Goal: Communication & Community: Answer question/provide support

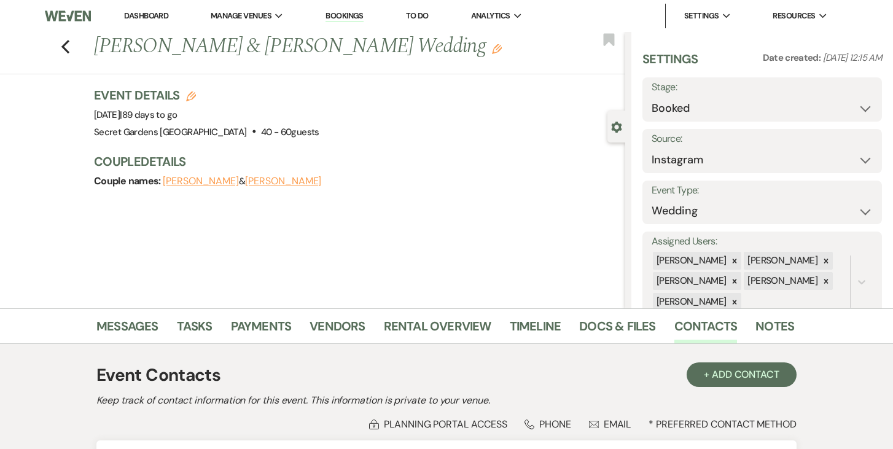
select select "7"
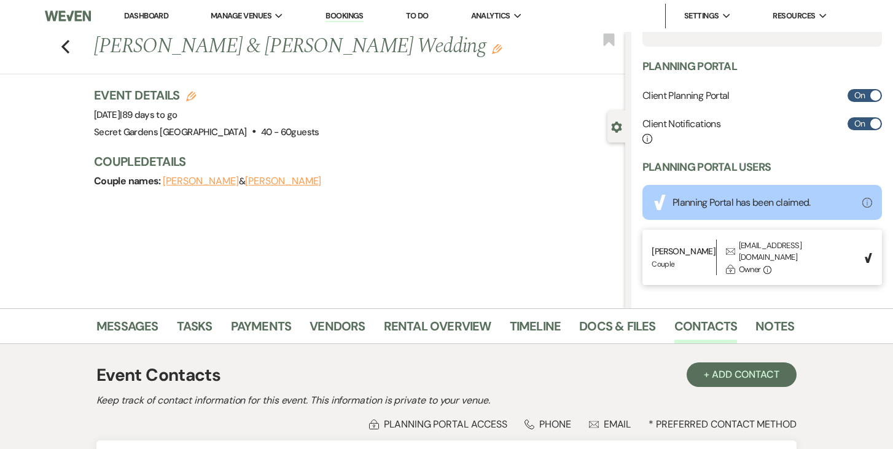
click at [155, 15] on link "Dashboard" at bounding box center [146, 15] width 44 height 10
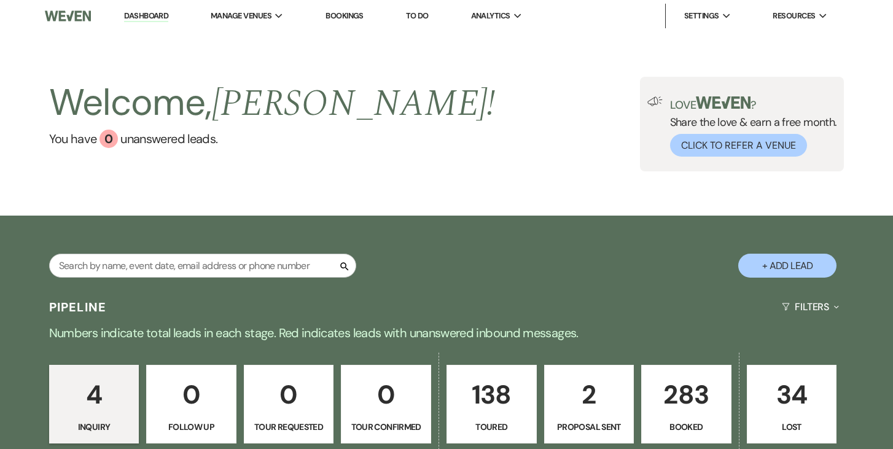
click at [788, 263] on button "+ Add Lead" at bounding box center [787, 266] width 98 height 24
select select "834"
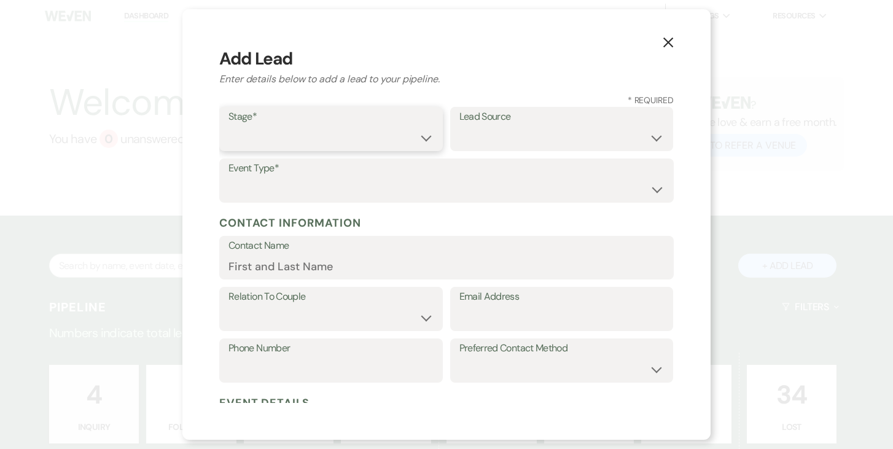
click at [429, 137] on select "Inquiry Follow Up Tour Requested Tour Confirmed Toured Proposal Sent Booked Lost" at bounding box center [330, 138] width 205 height 24
select select "5"
click at [228, 126] on select "Inquiry Follow Up Tour Requested Tour Confirmed Toured Proposal Sent Booked Lost" at bounding box center [330, 138] width 205 height 24
click at [657, 131] on select "Weven Venue Website Instagram Facebook Pinterest Google The Knot Wedding Wire H…" at bounding box center [561, 138] width 205 height 24
select select "2"
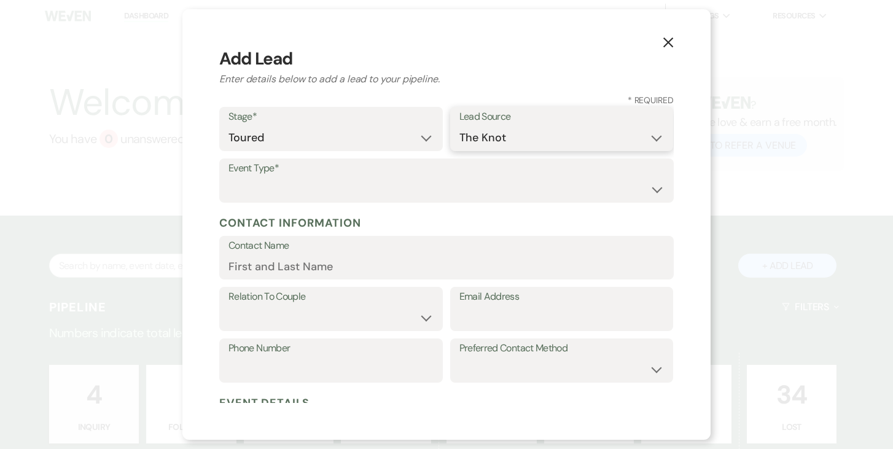
click at [459, 126] on select "Weven Venue Website Instagram Facebook Pinterest Google The Knot Wedding Wire H…" at bounding box center [561, 138] width 205 height 24
click at [442, 191] on select "Wedding Anniversary Party Baby Shower Bachelorette / Bachelor Party Birthday Pa…" at bounding box center [446, 190] width 436 height 24
select select "1"
click at [228, 178] on select "Wedding Anniversary Party Baby Shower Bachelorette / Bachelor Party Birthday Pa…" at bounding box center [446, 190] width 436 height 24
click at [368, 259] on input "Contact Name" at bounding box center [446, 266] width 436 height 24
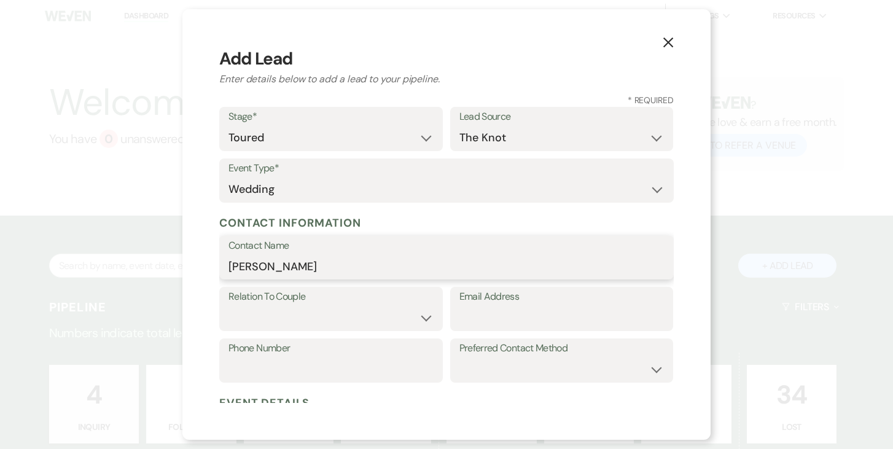
type input "[PERSON_NAME]"
click at [287, 315] on select "Couple Planner Parent of Couple Family Member Friend Other" at bounding box center [330, 318] width 205 height 24
select select "1"
click at [228, 306] on select "Couple Planner Parent of Couple Family Member Friend Other" at bounding box center [330, 318] width 205 height 24
click at [516, 318] on input "Email Address" at bounding box center [561, 318] width 205 height 24
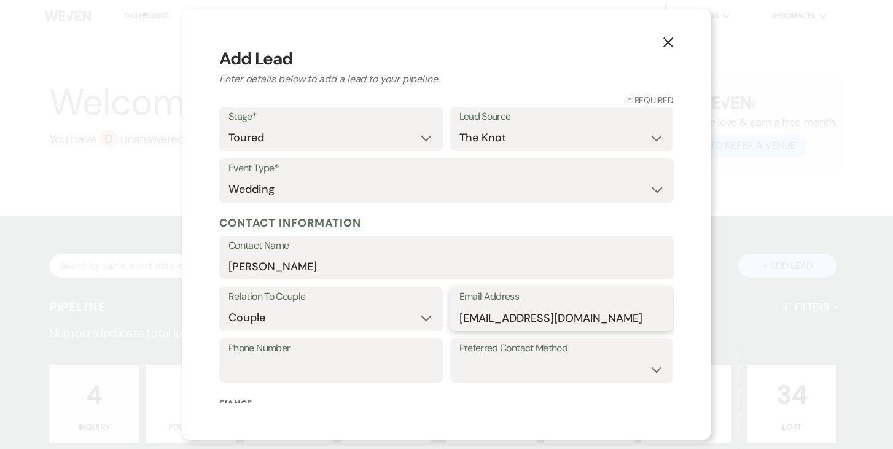
type input "[EMAIL_ADDRESS][DOMAIN_NAME]"
click at [263, 367] on input "Phone Number" at bounding box center [330, 369] width 205 height 24
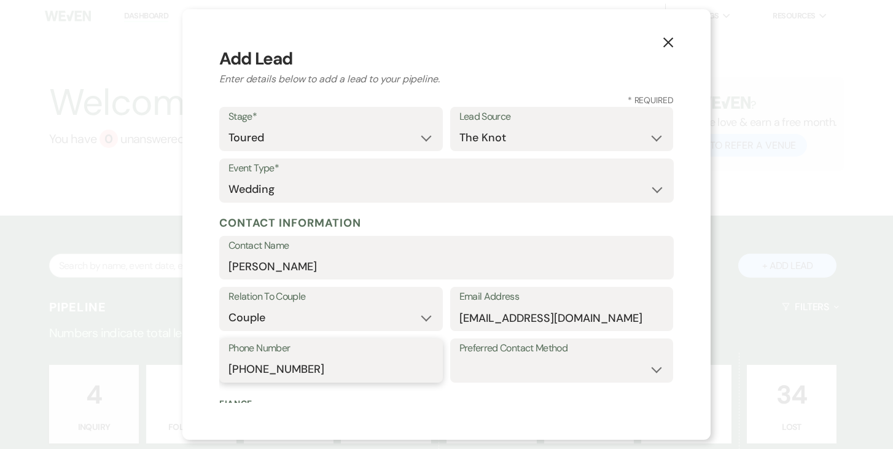
type input "[PHONE_NUMBER]"
click at [570, 356] on label "Preferred Contact Method" at bounding box center [561, 349] width 205 height 18
click at [577, 374] on select "Email Phone Text" at bounding box center [561, 369] width 205 height 24
select select "text"
click at [459, 357] on select "Email Phone Text" at bounding box center [561, 369] width 205 height 24
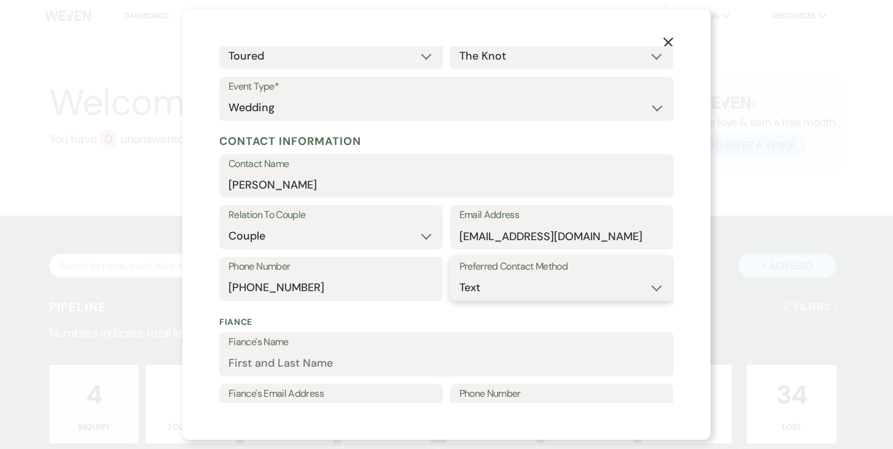
scroll to position [208, 0]
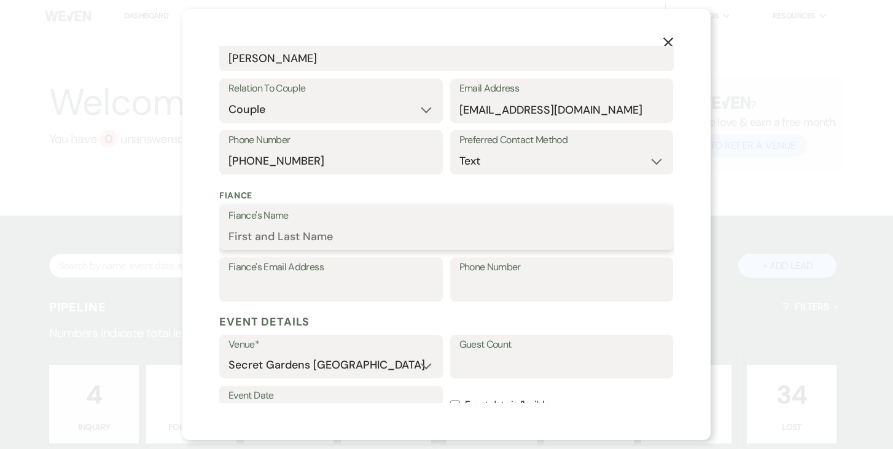
click at [313, 238] on input "Fiance's Name" at bounding box center [446, 237] width 436 height 24
click at [232, 236] on input "[PERSON_NAME]" at bounding box center [446, 237] width 436 height 24
type input "[PERSON_NAME]"
click at [283, 281] on input "Fiance's Email Address" at bounding box center [330, 288] width 205 height 24
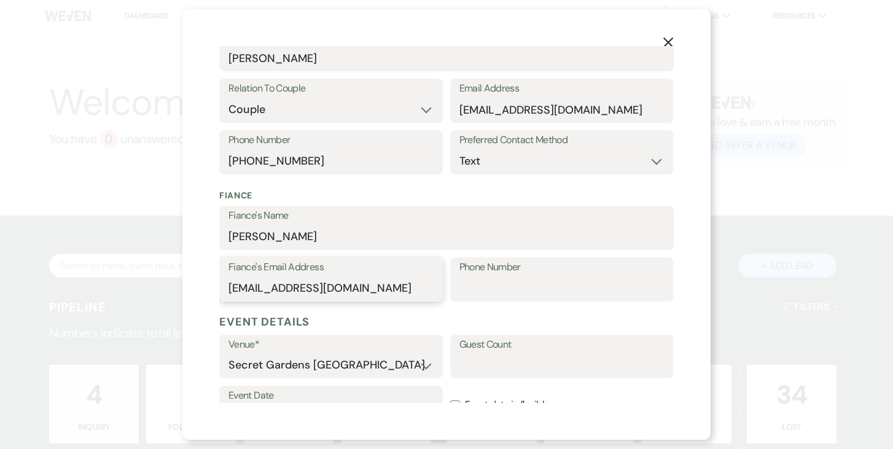
type input "[EMAIL_ADDRESS][DOMAIN_NAME]"
click at [525, 285] on input "Phone Number" at bounding box center [561, 288] width 205 height 24
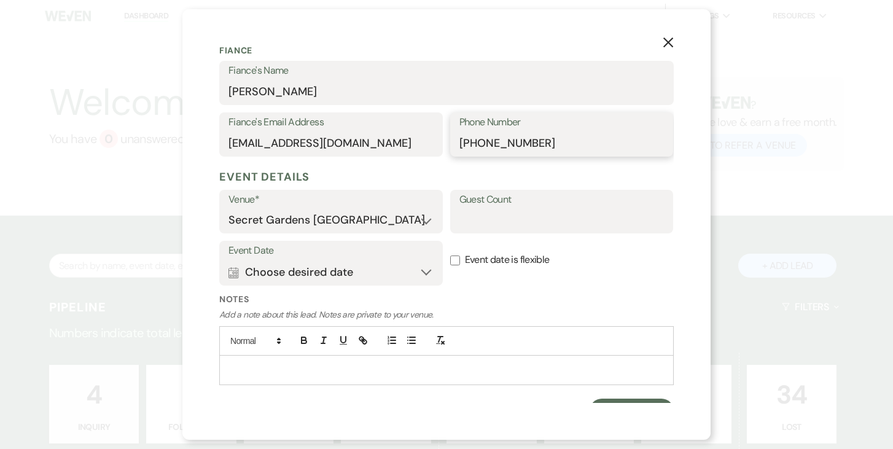
scroll to position [367, 0]
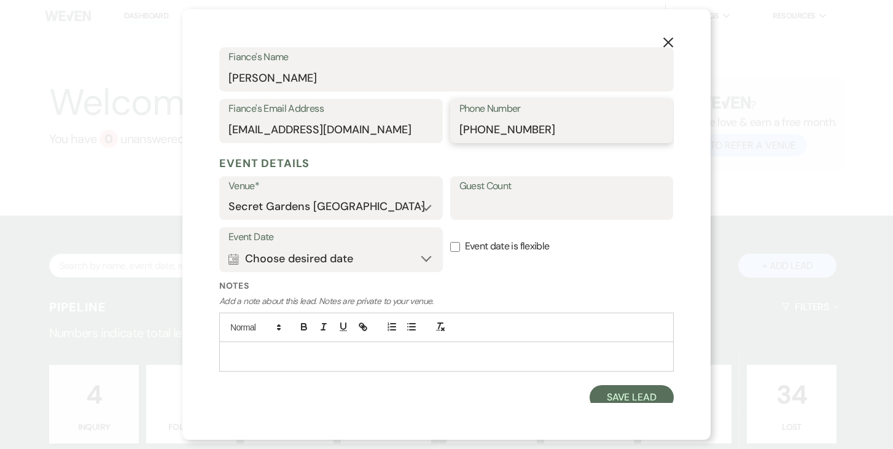
type input "[PHONE_NUMBER]"
click at [547, 203] on input "Guest Count" at bounding box center [561, 207] width 205 height 24
type input "100"
click at [429, 259] on button "Calendar Choose desired date Expand" at bounding box center [330, 258] width 205 height 25
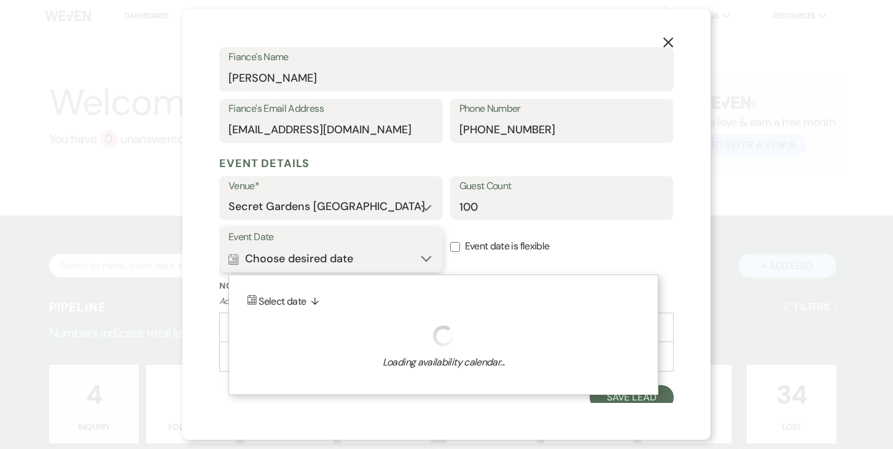
scroll to position [372, 0]
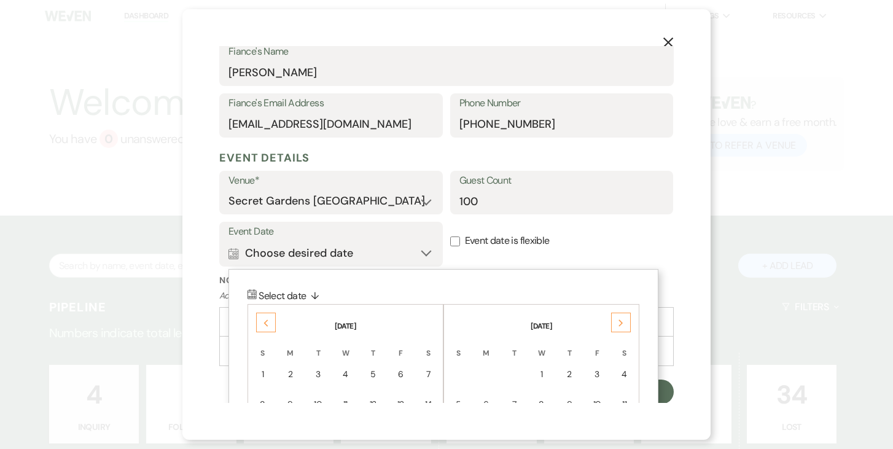
click at [622, 321] on use at bounding box center [621, 322] width 4 height 7
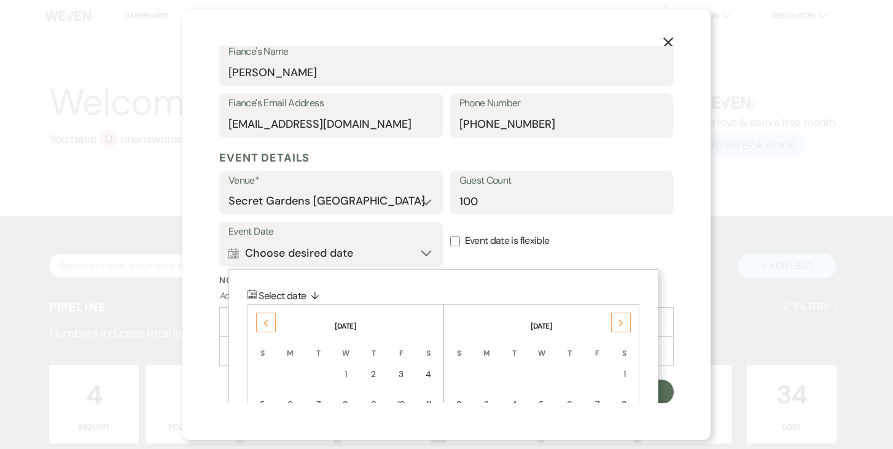
click at [622, 321] on use at bounding box center [621, 322] width 4 height 7
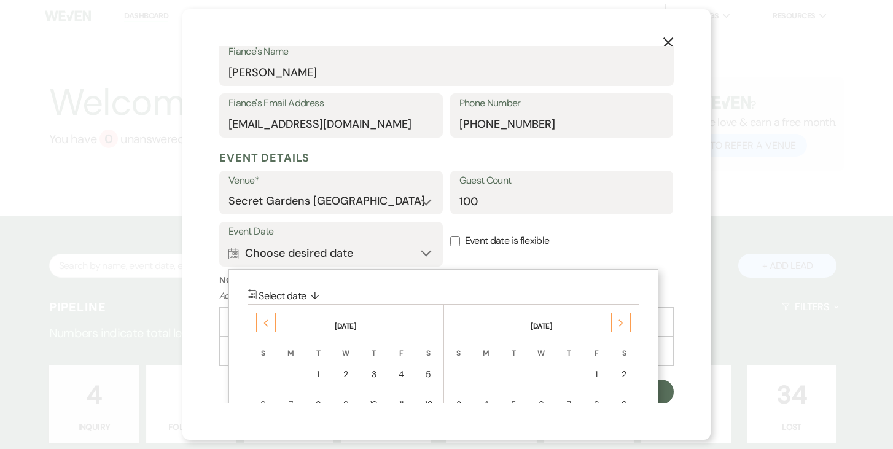
click at [622, 321] on use at bounding box center [621, 322] width 4 height 7
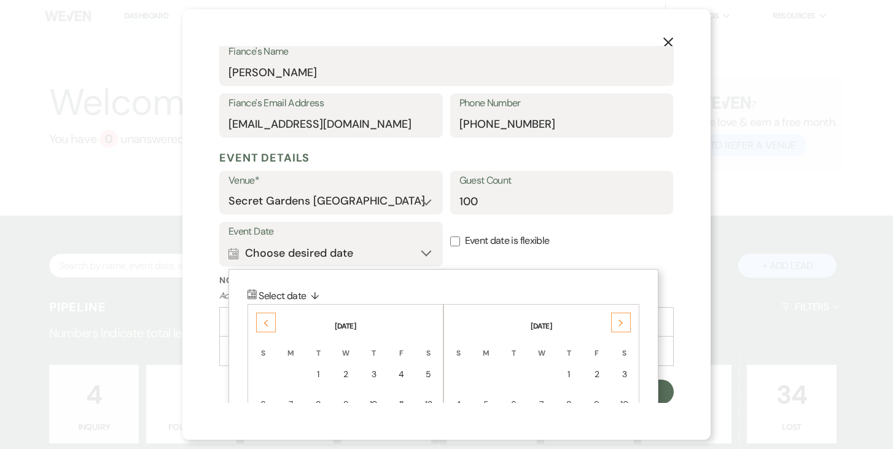
click at [622, 321] on use at bounding box center [621, 322] width 4 height 7
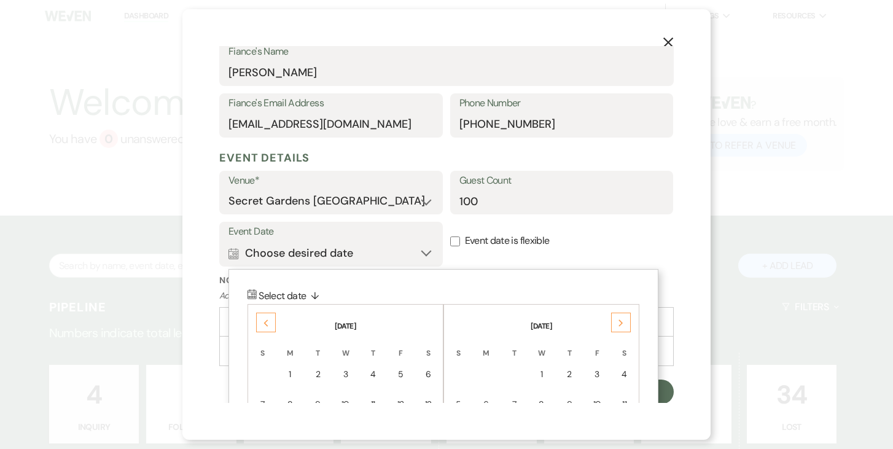
click at [622, 321] on use at bounding box center [621, 322] width 4 height 7
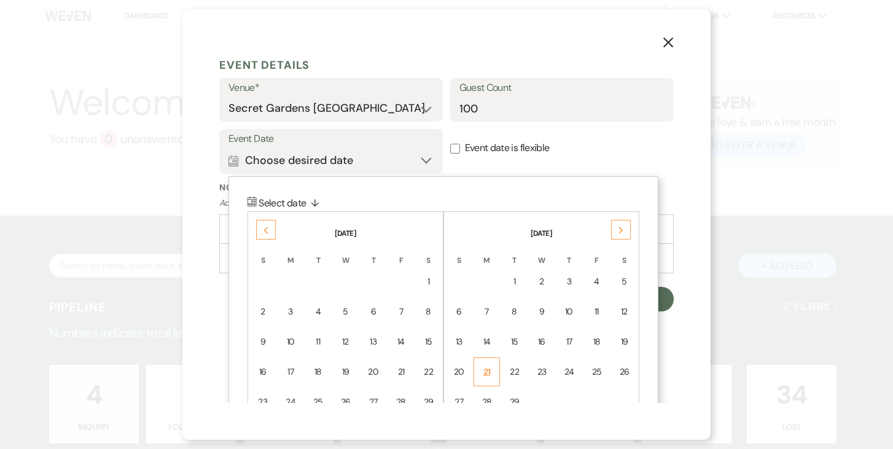
scroll to position [483, 0]
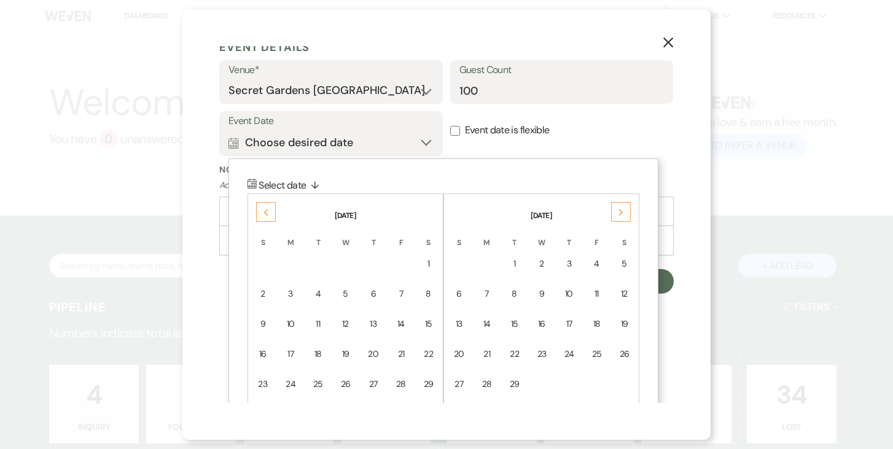
click at [623, 258] on div "5" at bounding box center [624, 263] width 10 height 13
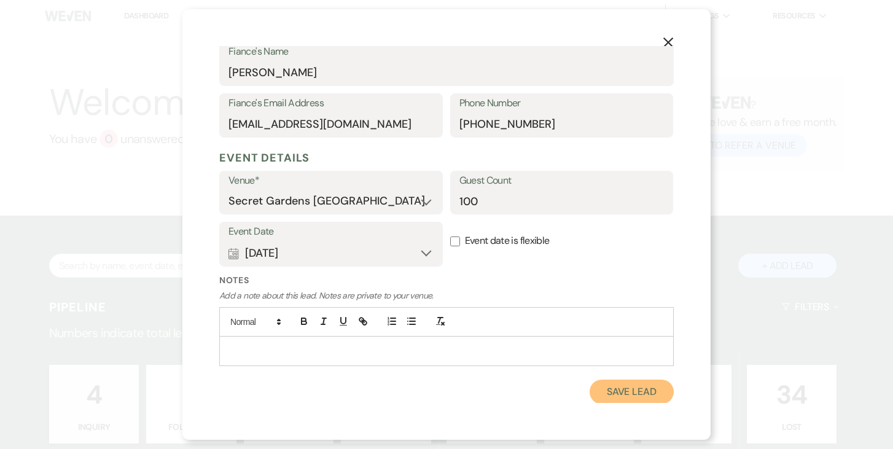
click at [634, 389] on button "Save Lead" at bounding box center [632, 392] width 84 height 25
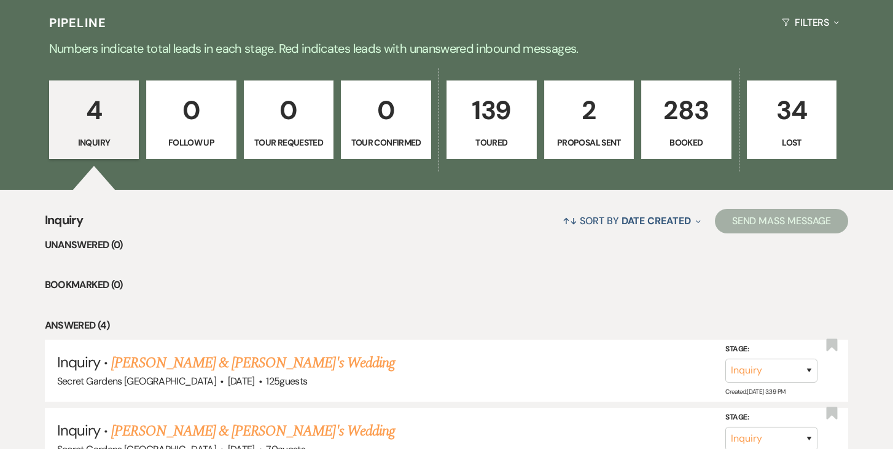
scroll to position [305, 0]
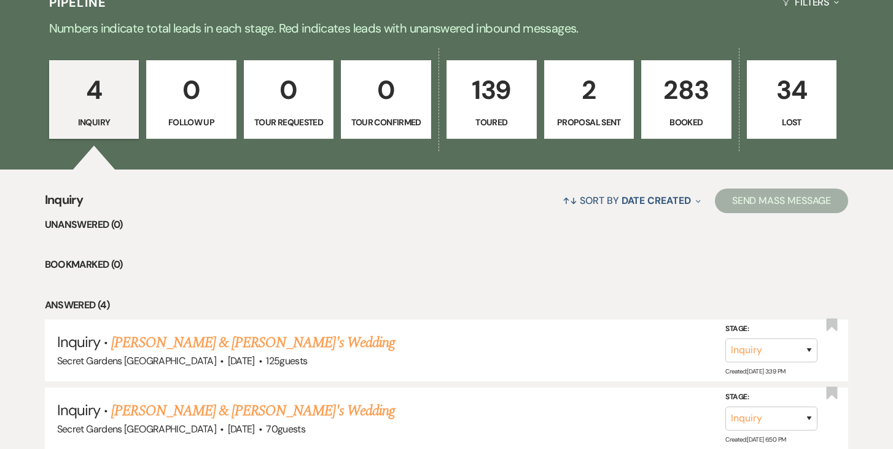
click at [488, 92] on p "139" at bounding box center [492, 89] width 74 height 41
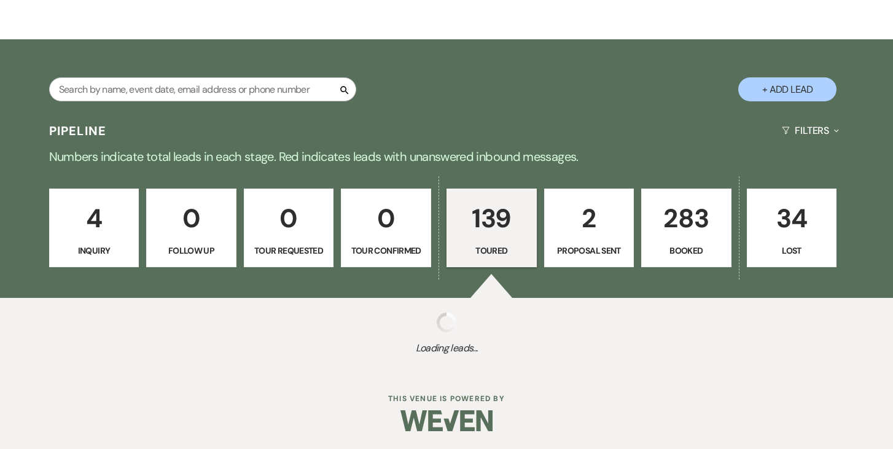
select select "5"
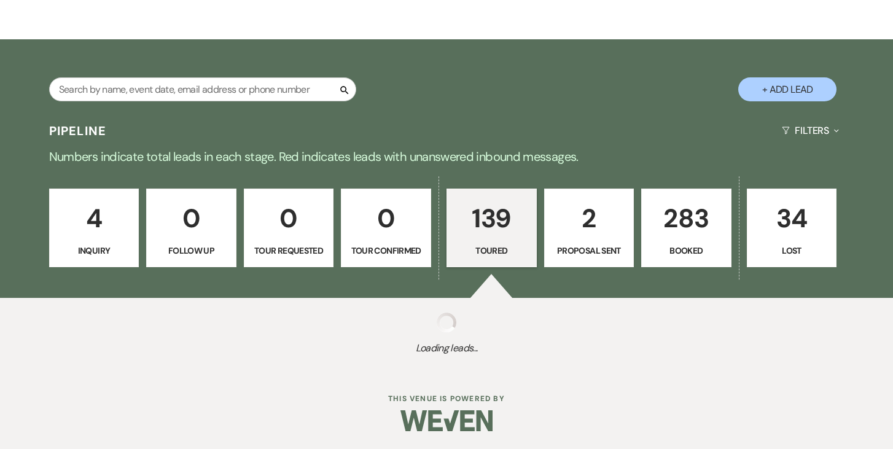
select select "5"
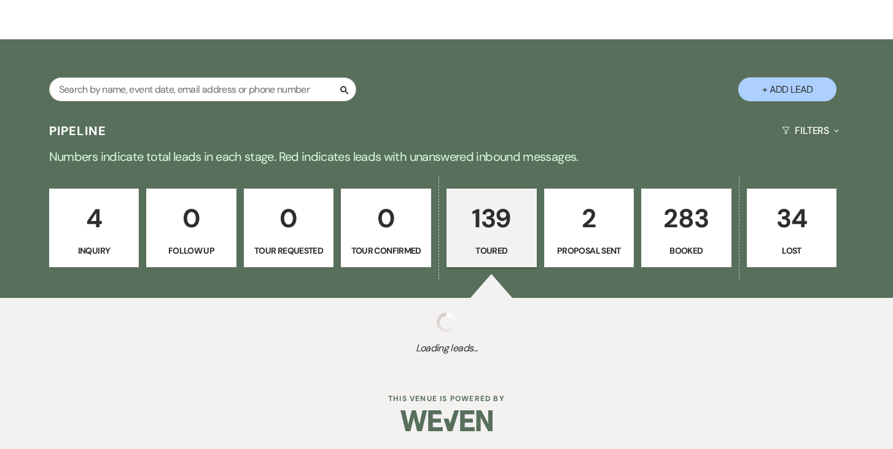
select select "5"
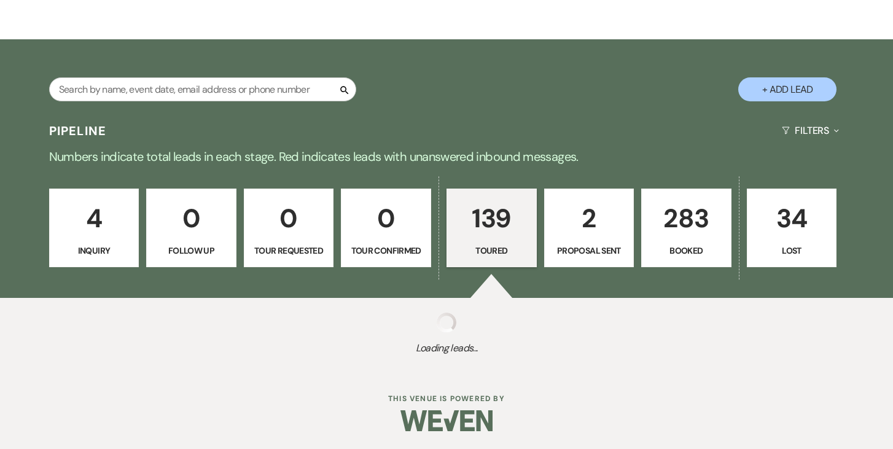
select select "5"
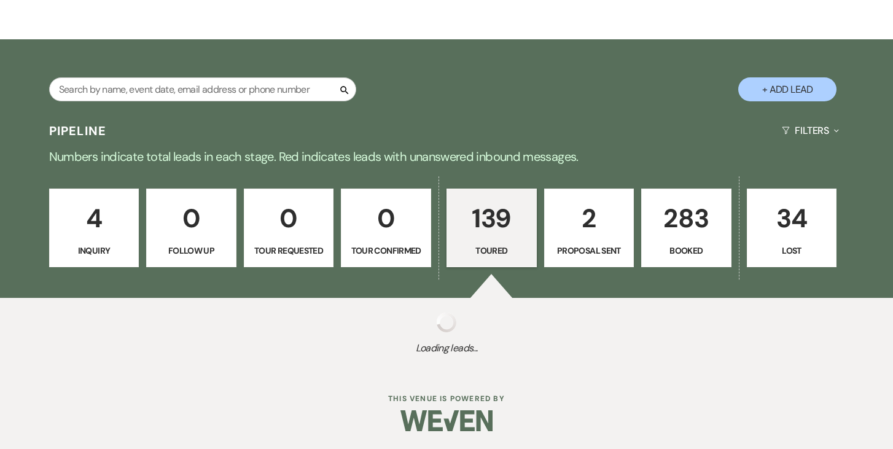
select select "5"
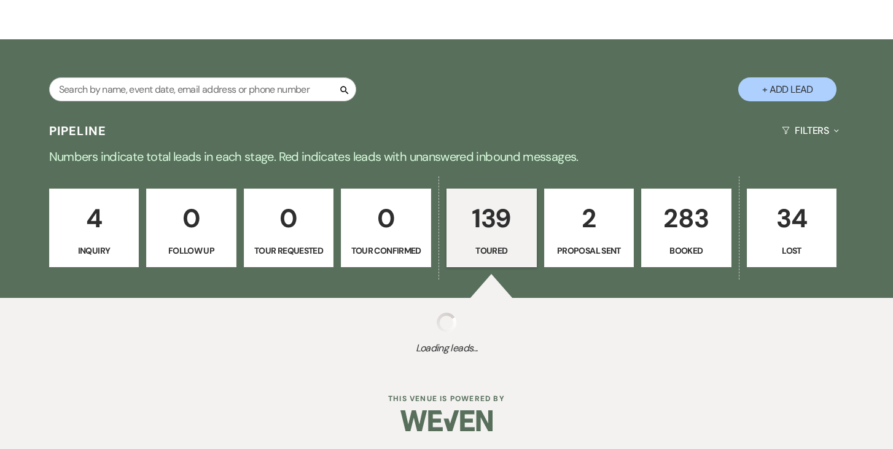
select select "5"
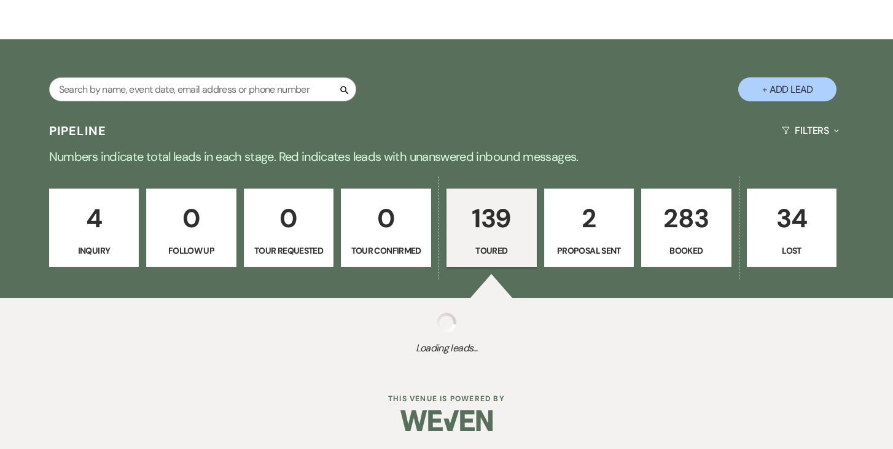
select select "5"
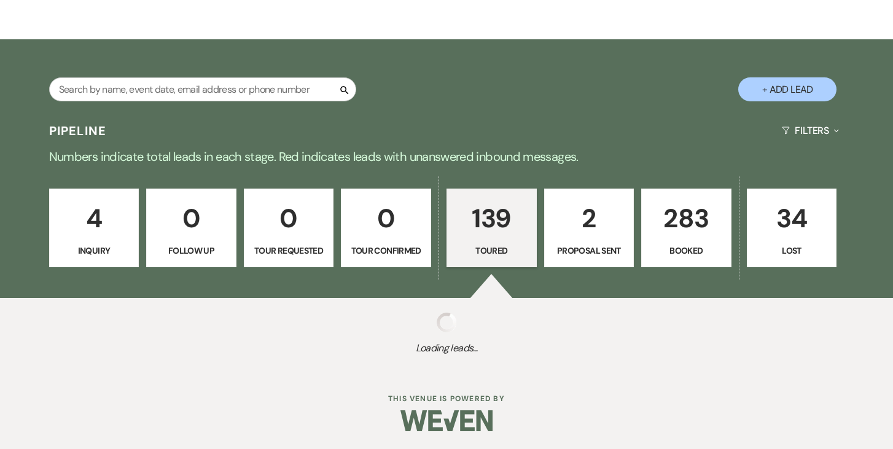
select select "5"
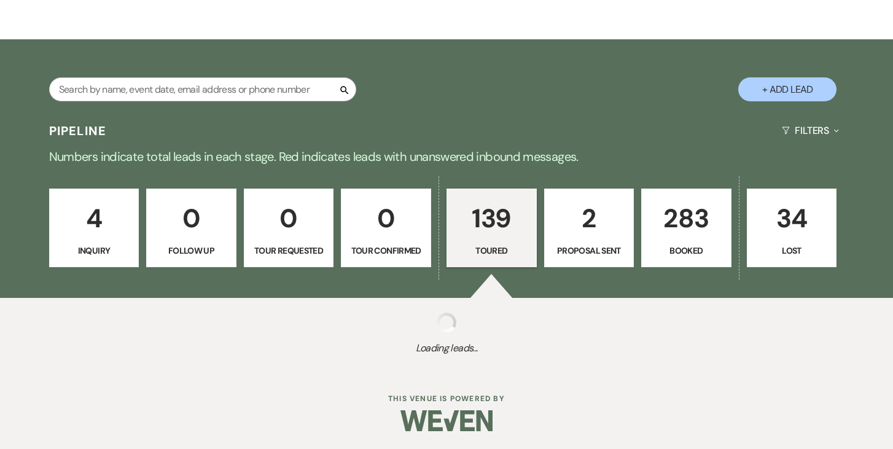
select select "5"
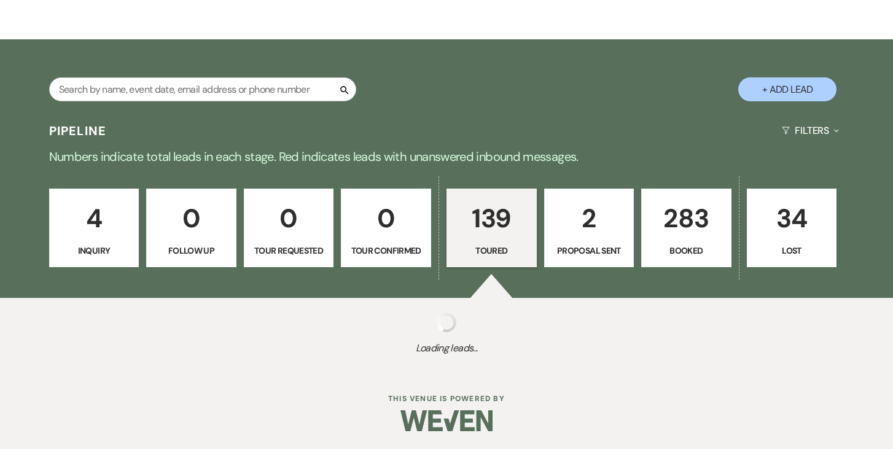
select select "5"
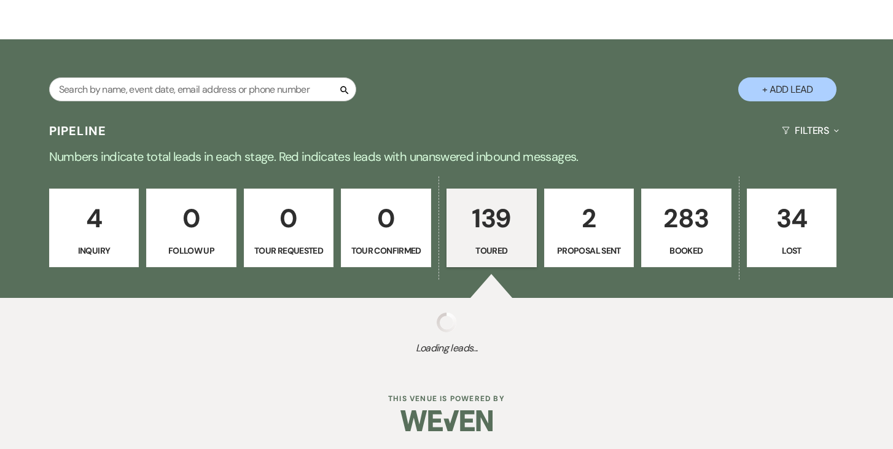
select select "5"
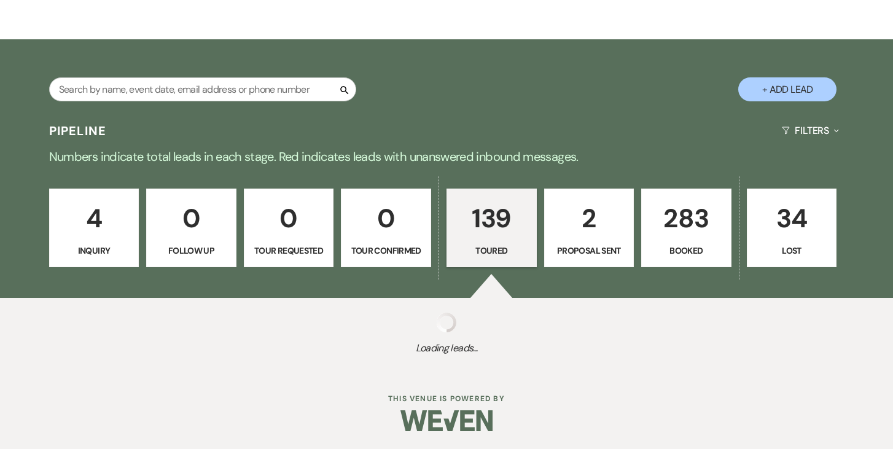
select select "5"
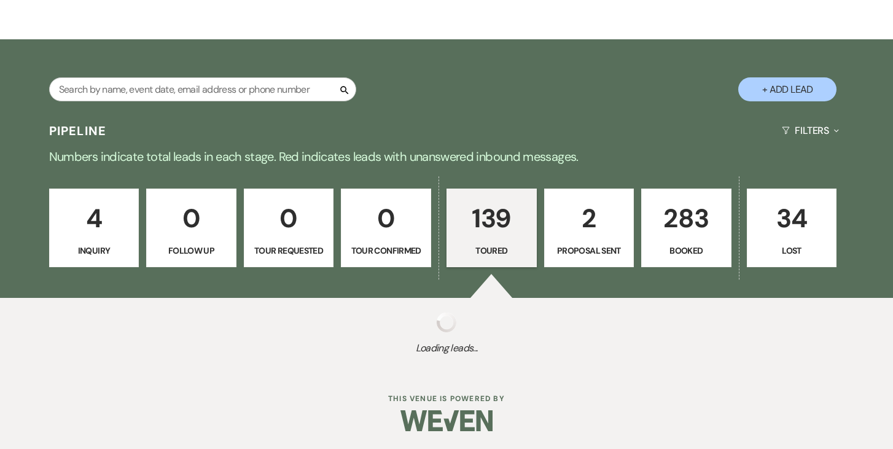
select select "5"
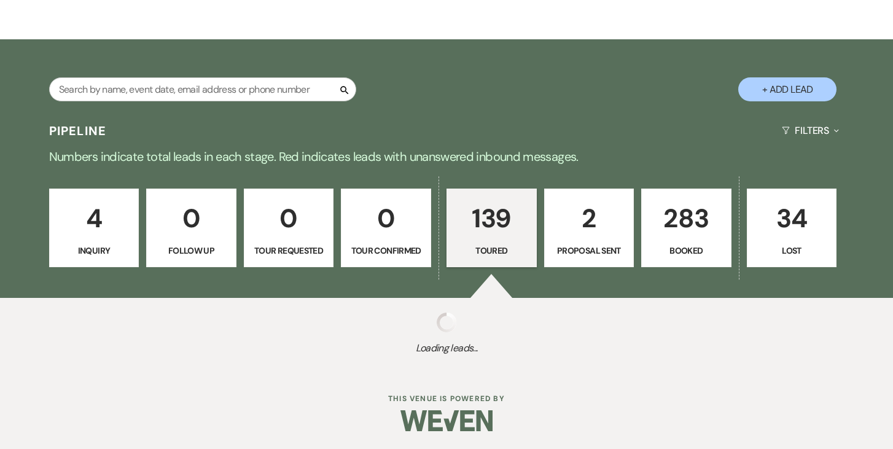
select select "5"
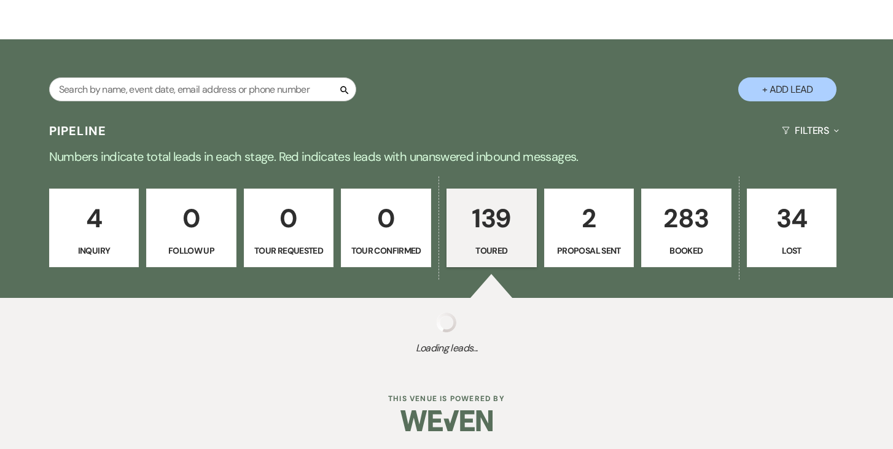
select select "5"
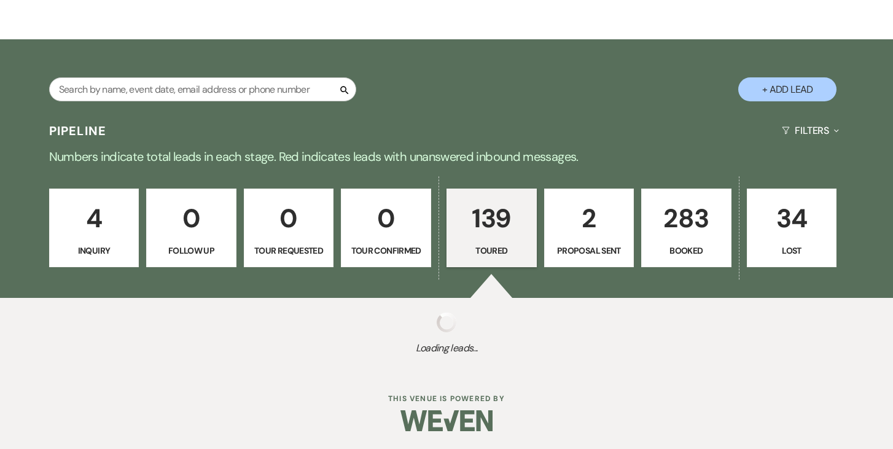
select select "5"
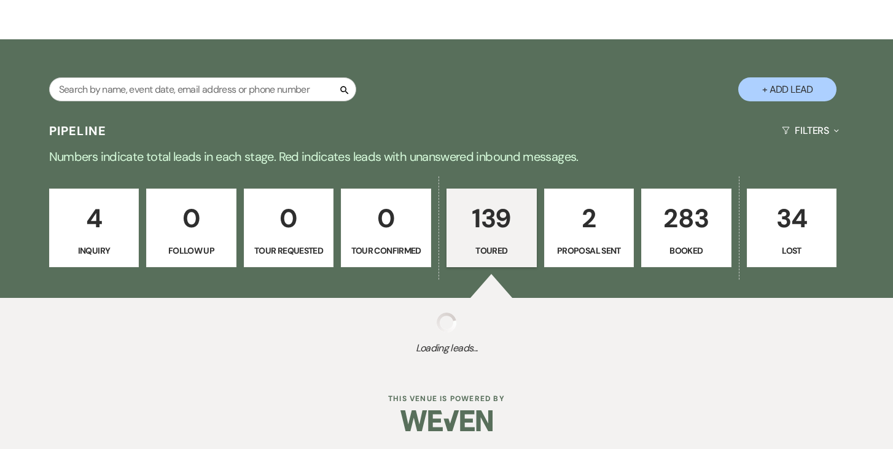
select select "5"
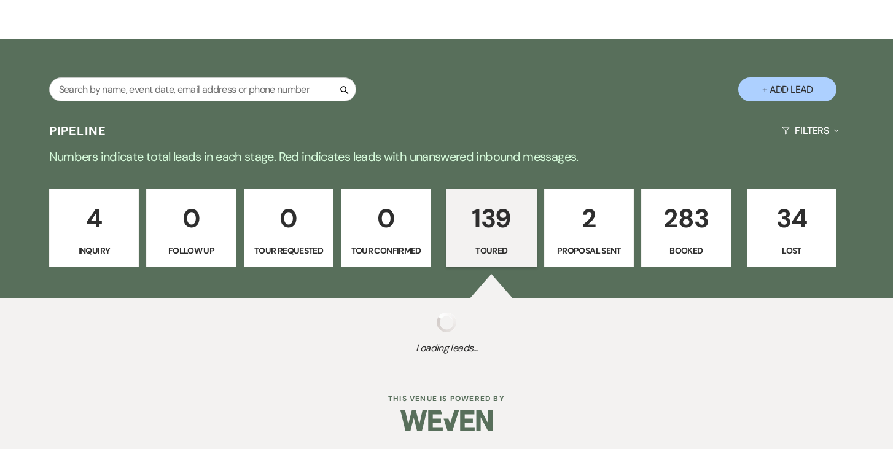
select select "5"
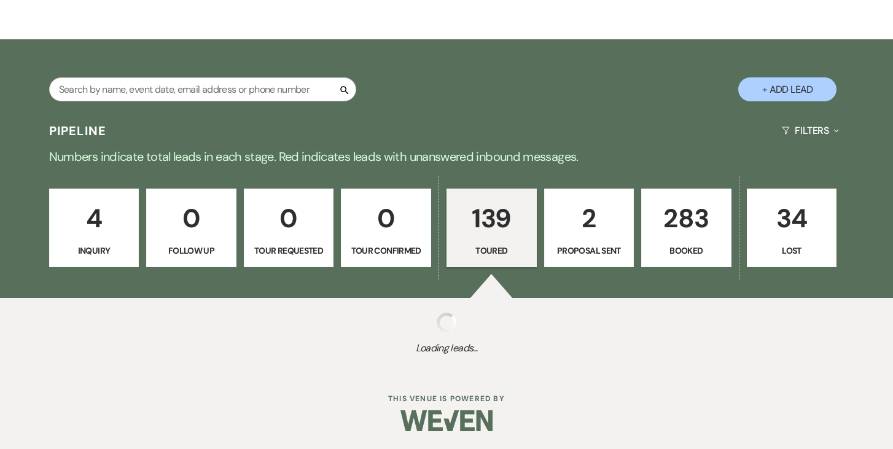
select select "5"
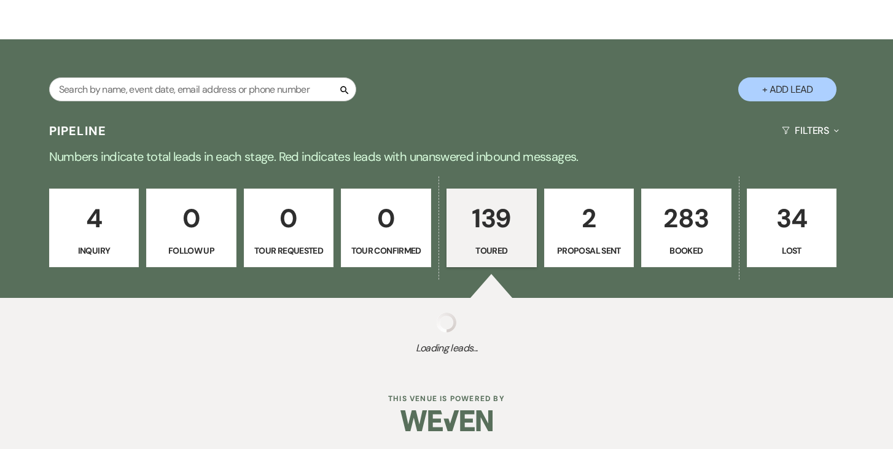
select select "5"
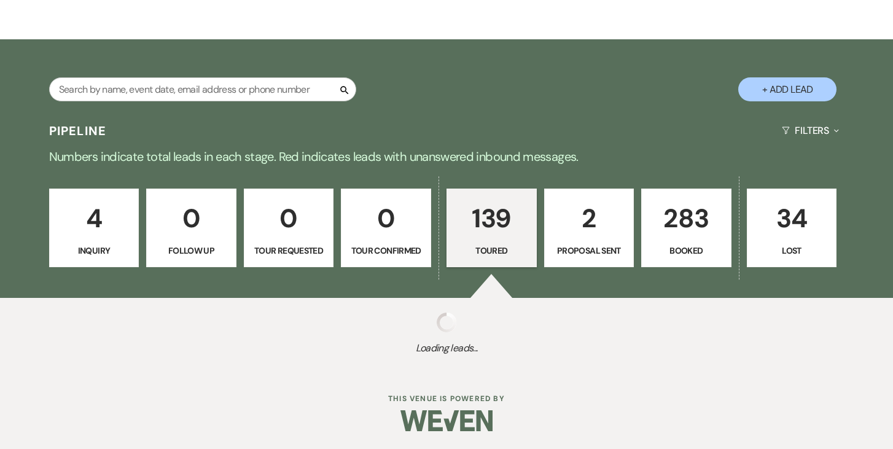
select select "5"
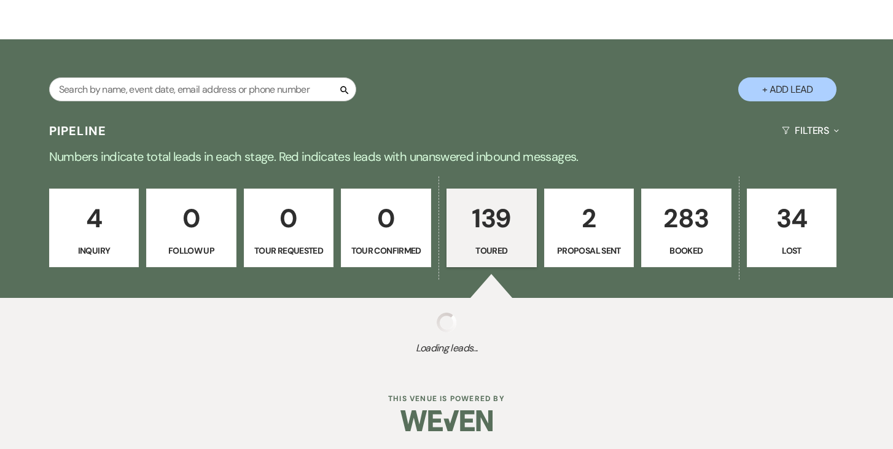
select select "5"
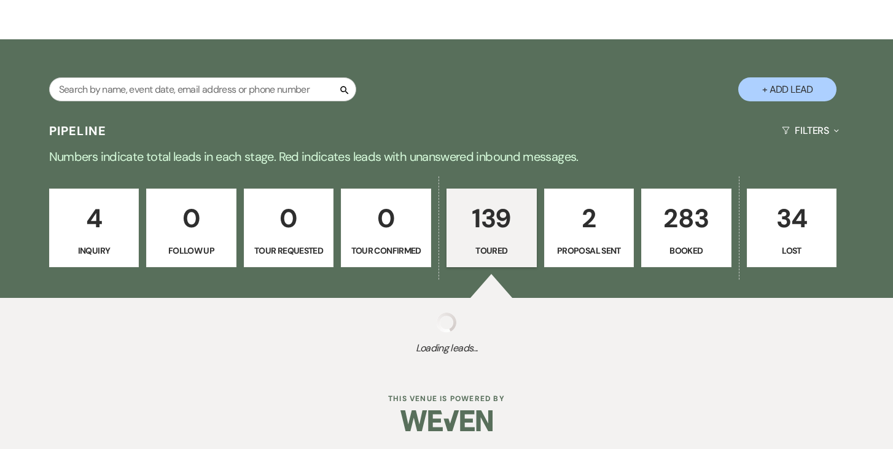
select select "5"
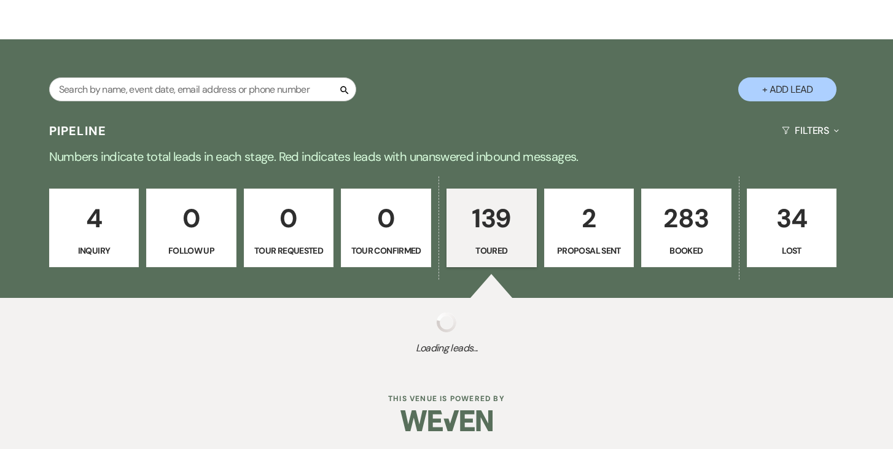
select select "5"
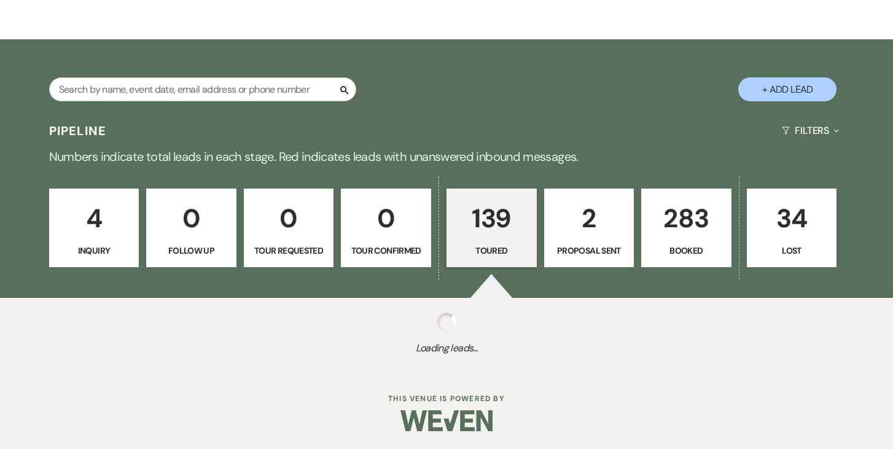
select select "5"
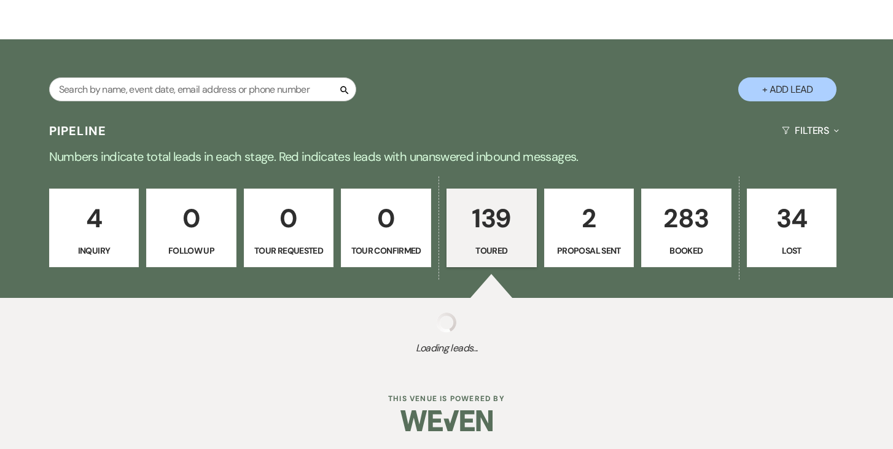
select select "5"
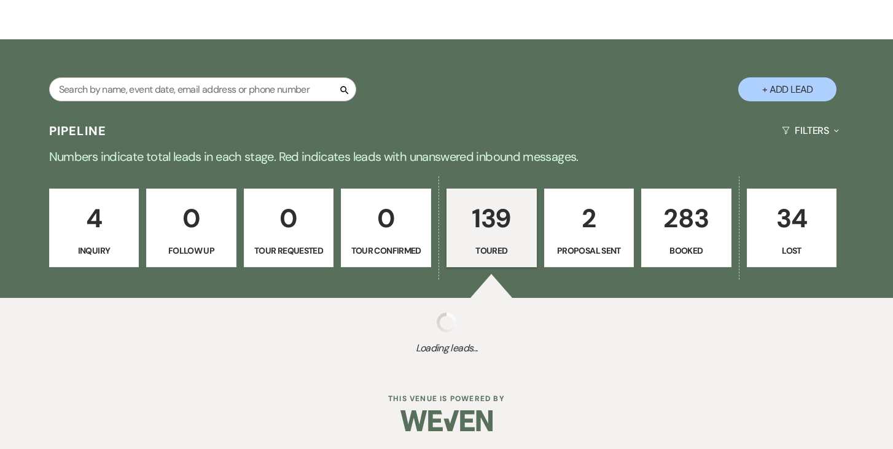
select select "5"
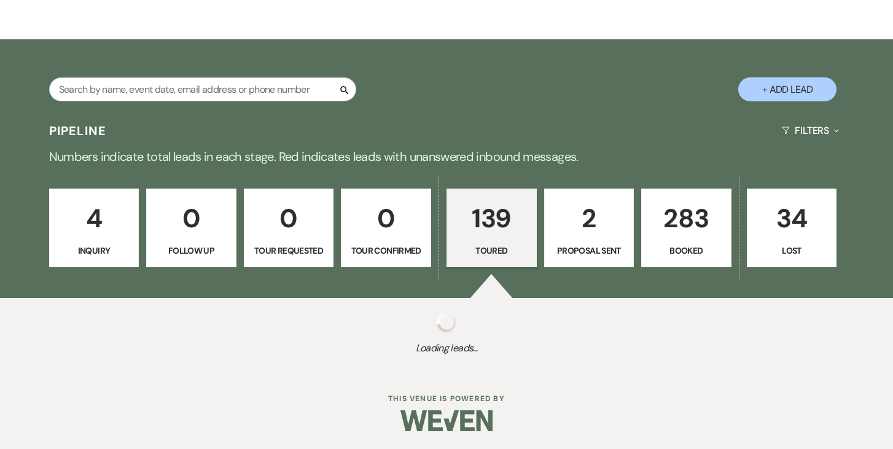
select select "5"
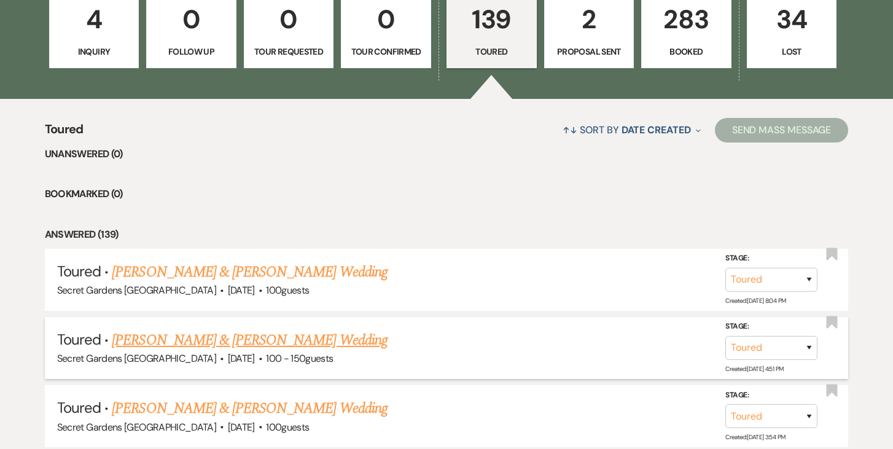
scroll to position [408, 0]
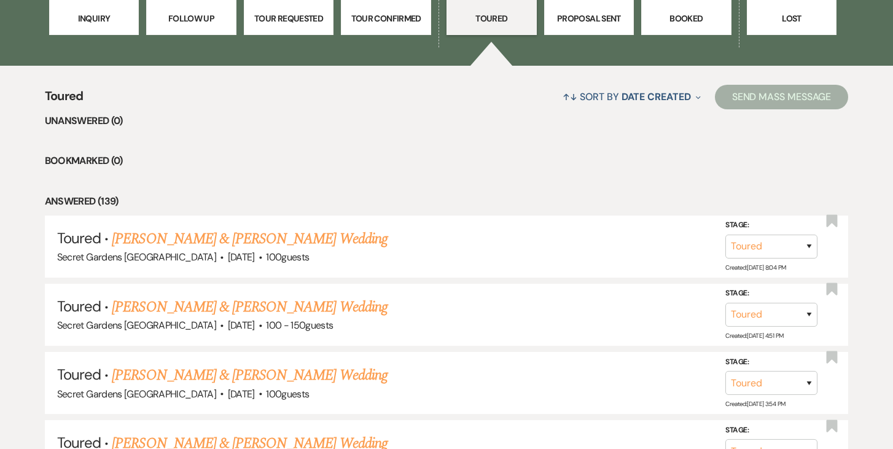
click at [251, 235] on link "[PERSON_NAME] & [PERSON_NAME] Wedding" at bounding box center [249, 239] width 275 height 22
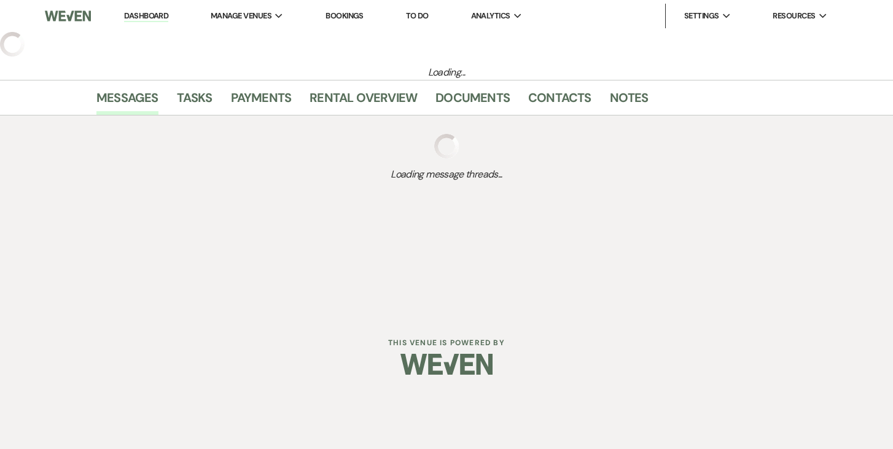
select select "5"
select select "2"
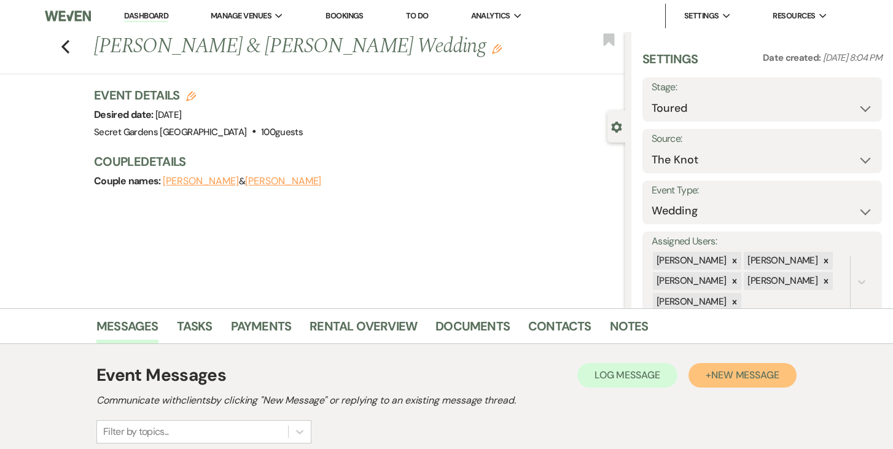
click at [746, 377] on span "New Message" at bounding box center [745, 375] width 68 height 13
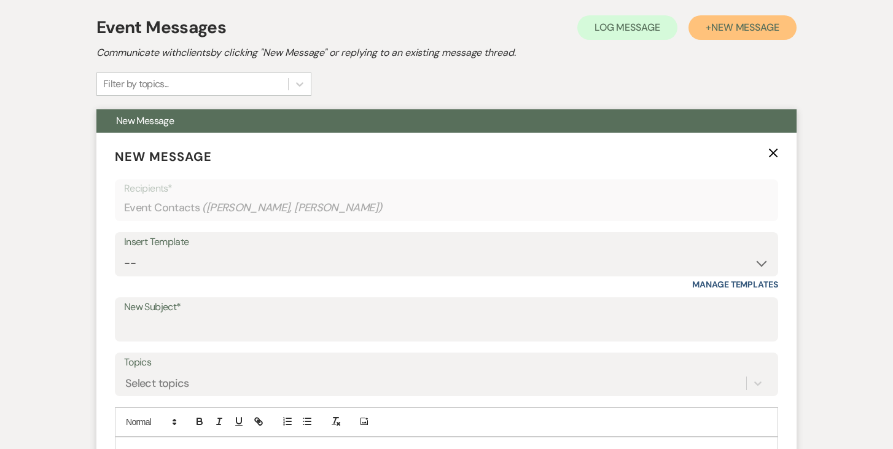
scroll to position [351, 0]
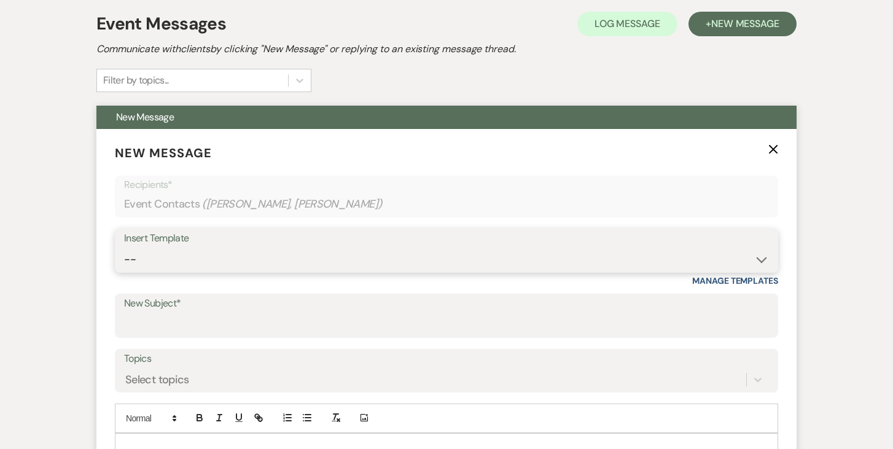
click at [764, 257] on select "-- Weven Planning Portal Introduction (Booked Events) Tour Request Response Fol…" at bounding box center [446, 260] width 645 height 24
select select "5733"
click at [124, 248] on select "-- Weven Planning Portal Introduction (Booked Events) Tour Request Response Fol…" at bounding box center [446, 260] width 645 height 24
type input "Venue Tour Follow Up"
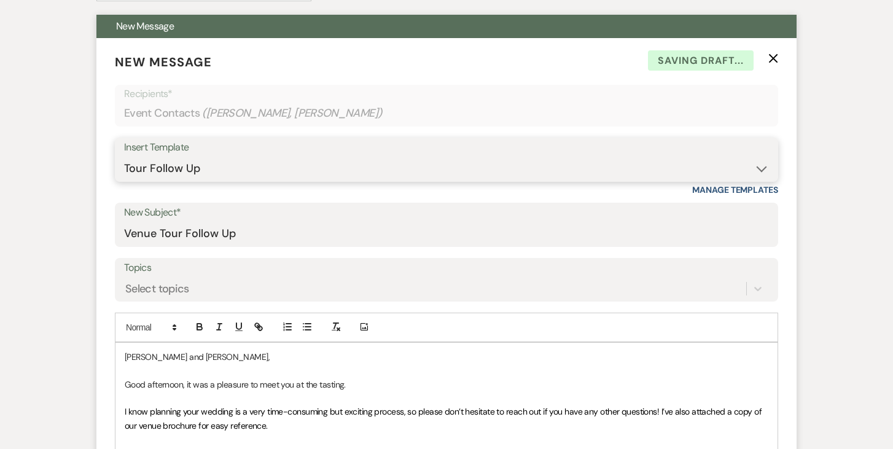
scroll to position [587, 0]
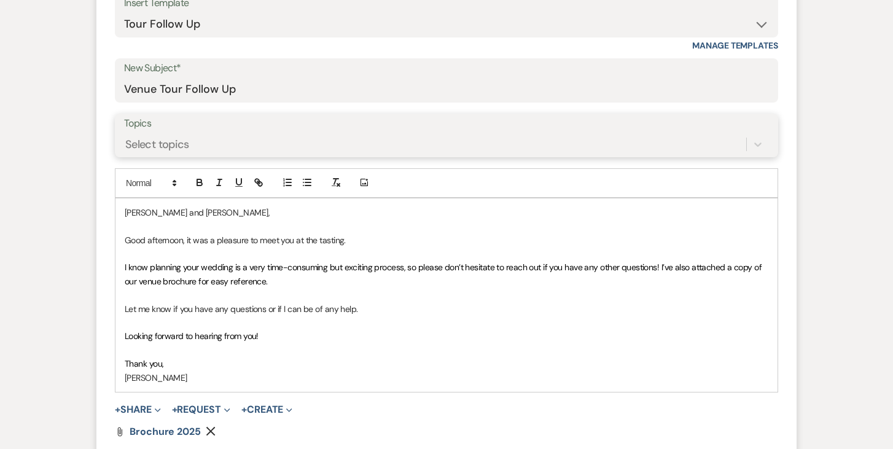
click at [513, 145] on div "Select topics" at bounding box center [435, 143] width 622 height 21
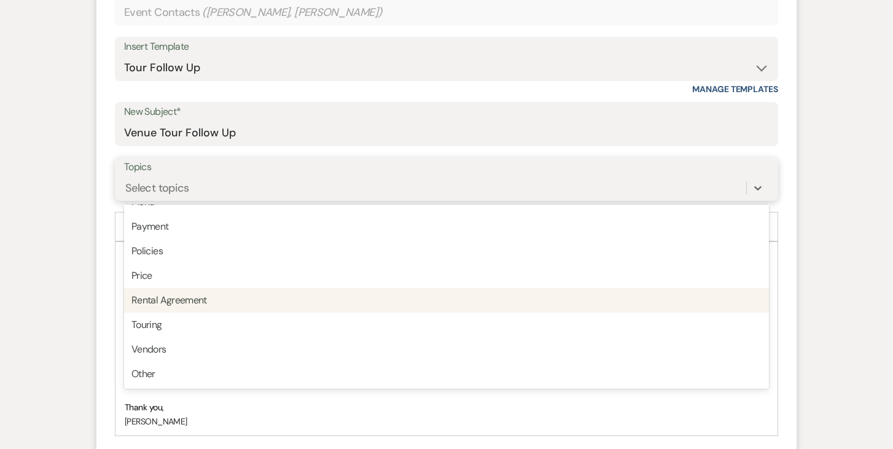
scroll to position [542, 0]
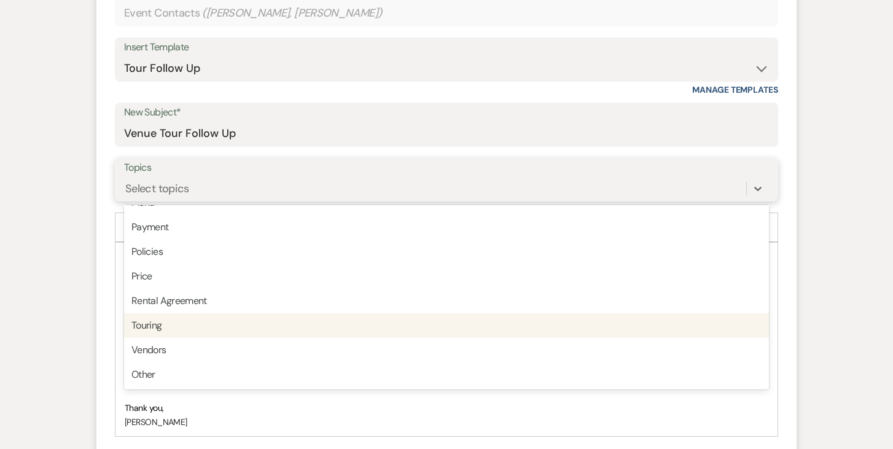
click at [507, 323] on div "Touring" at bounding box center [446, 325] width 645 height 25
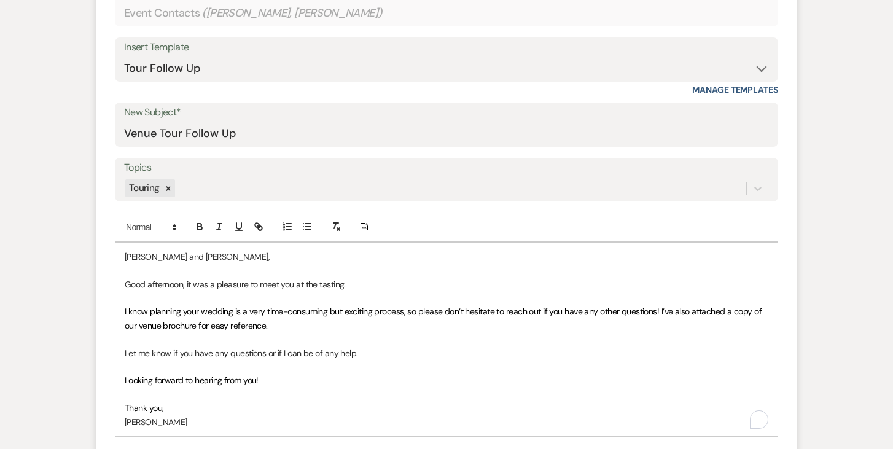
drag, startPoint x: 183, startPoint y: 280, endPoint x: 208, endPoint y: 288, distance: 26.4
click at [183, 280] on p "Good afternoon, it was a pleasure to meet you at the tasting." at bounding box center [447, 285] width 644 height 14
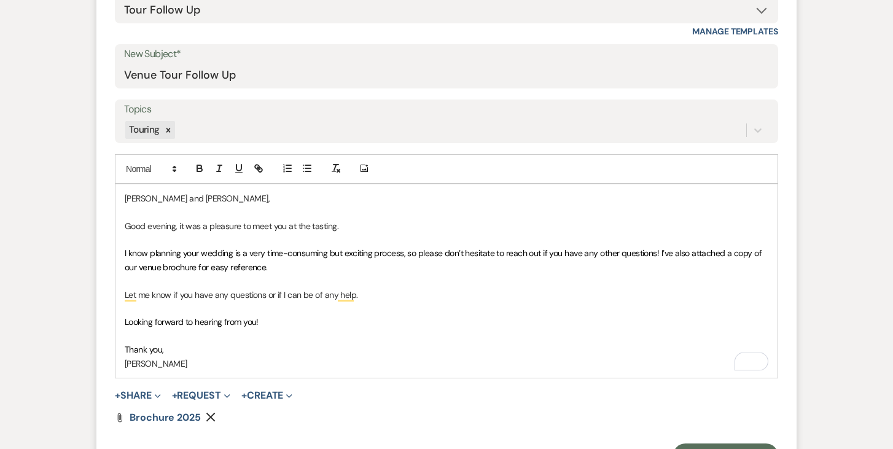
scroll to position [606, 0]
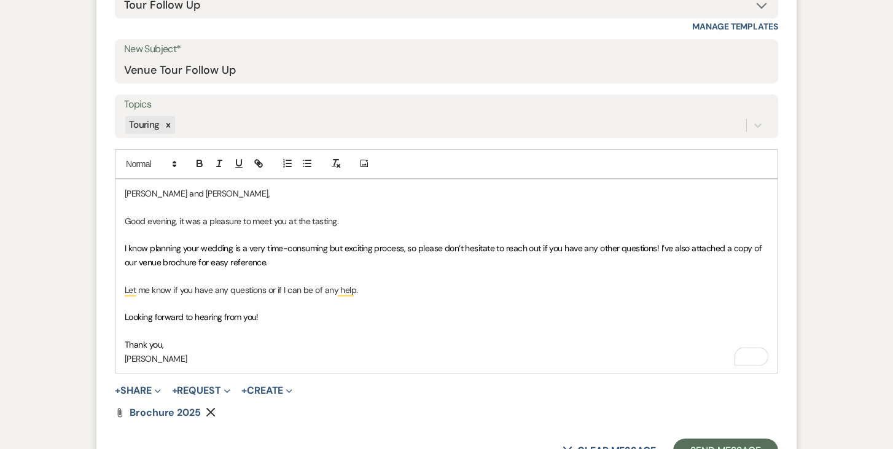
click at [222, 349] on p "Thank you," at bounding box center [447, 345] width 644 height 14
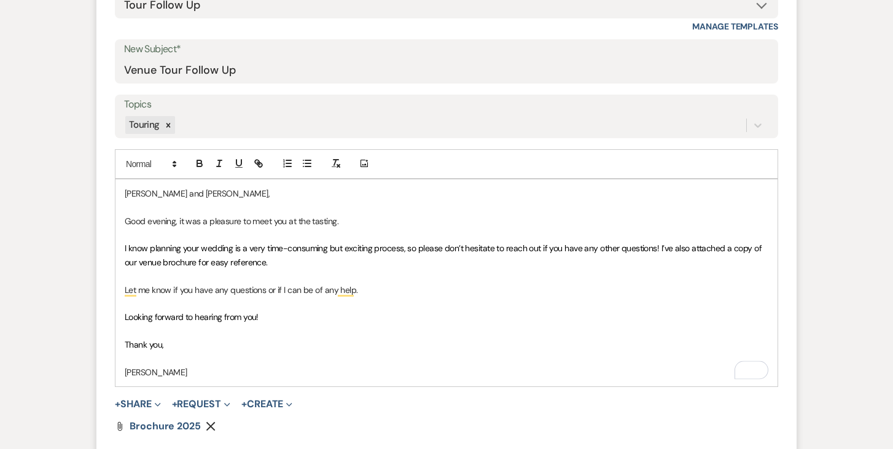
click at [221, 370] on p "[PERSON_NAME]" at bounding box center [447, 372] width 644 height 14
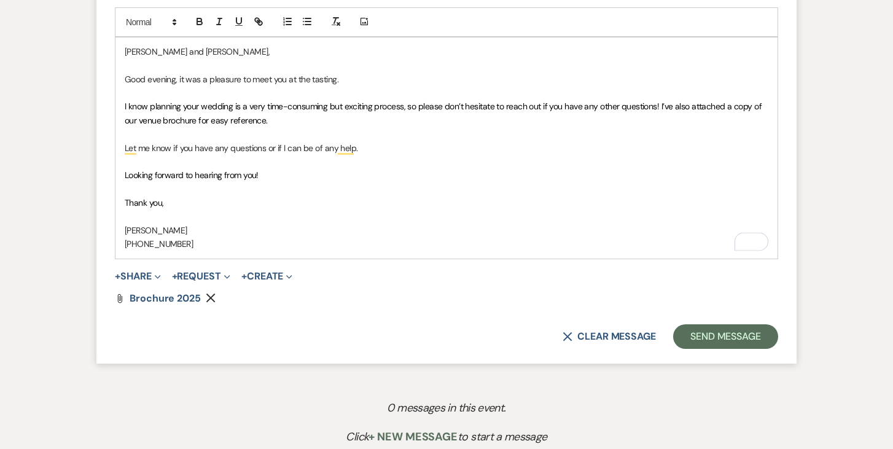
scroll to position [748, 0]
click at [135, 271] on button "+ Share Expand" at bounding box center [138, 276] width 46 height 10
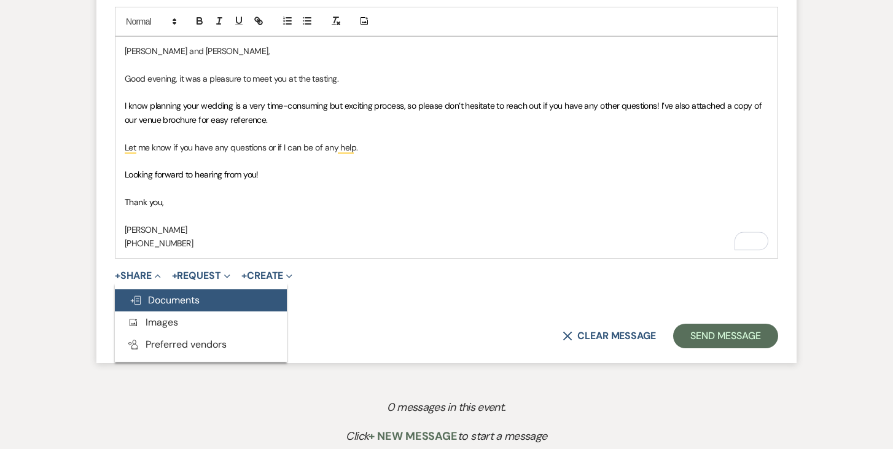
click at [211, 297] on button "Doc Upload Documents" at bounding box center [201, 300] width 172 height 22
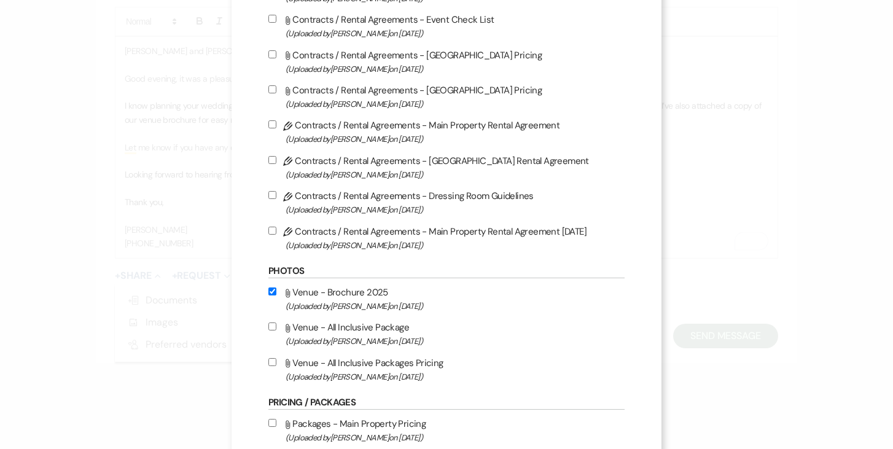
scroll to position [242, 0]
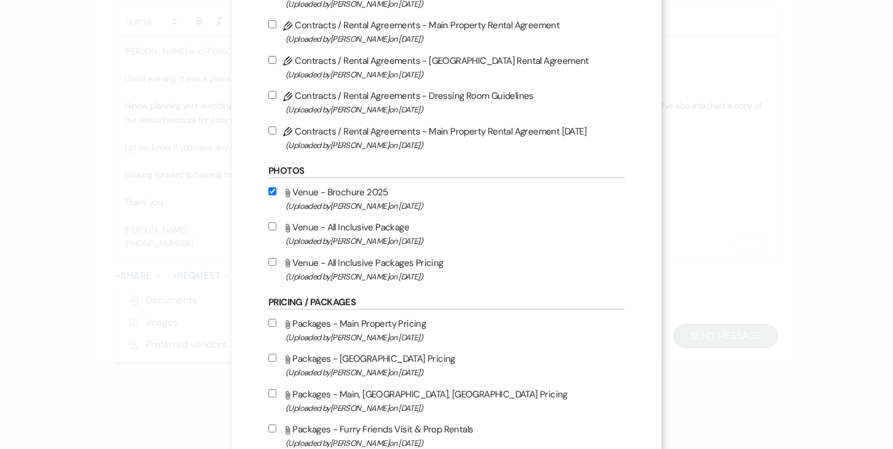
drag, startPoint x: 273, startPoint y: 264, endPoint x: 279, endPoint y: 269, distance: 7.9
click at [273, 264] on input "Attach File Venue - All Inclusive Packages Pricing (Uploaded by [PERSON_NAME] o…" at bounding box center [272, 262] width 8 height 8
checkbox input "true"
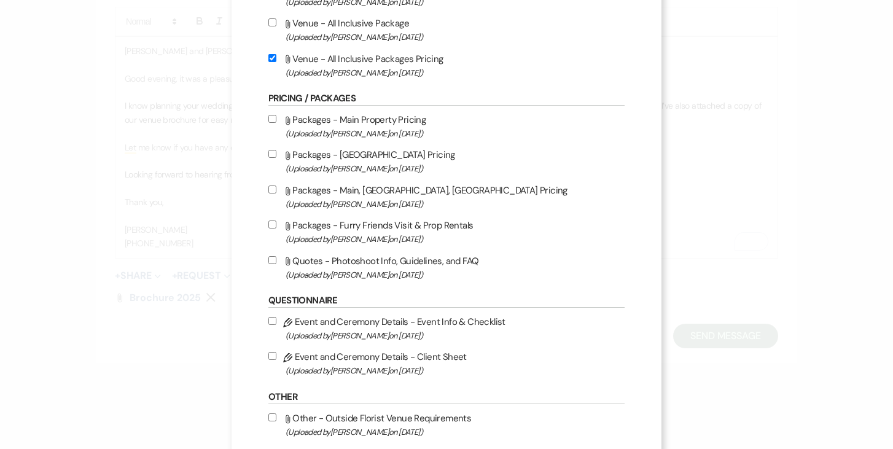
scroll to position [577, 0]
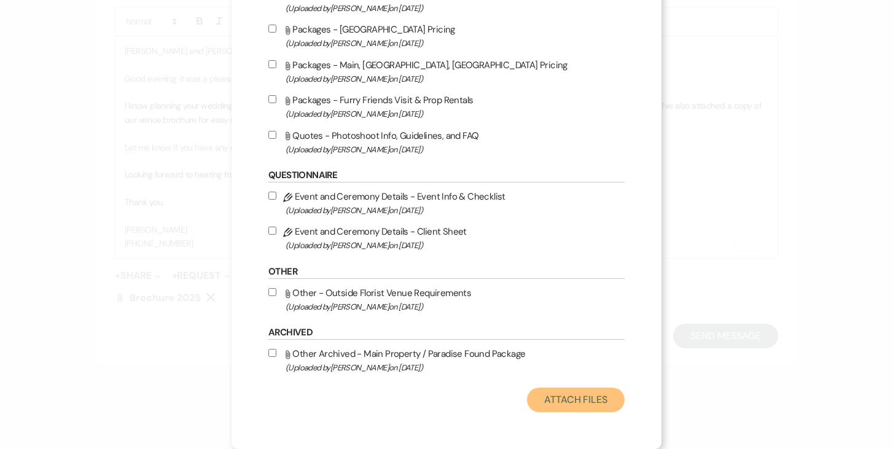
click at [571, 392] on button "Attach Files" at bounding box center [576, 400] width 98 height 25
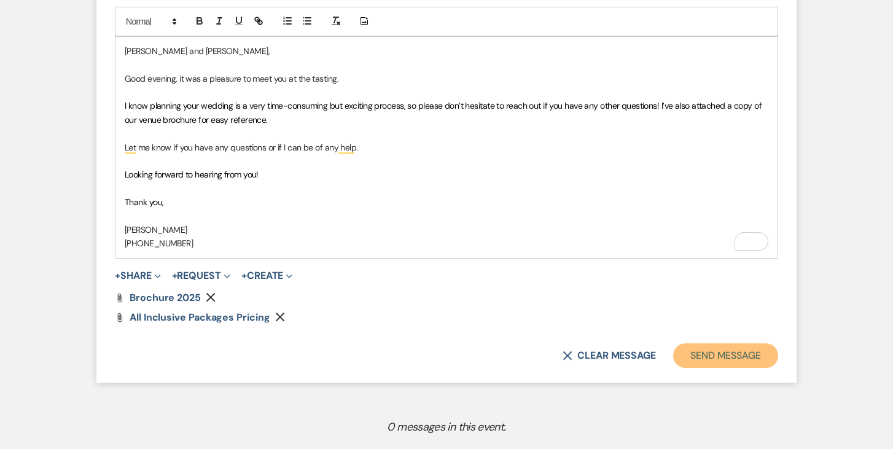
click at [687, 349] on button "Send Message" at bounding box center [725, 355] width 105 height 25
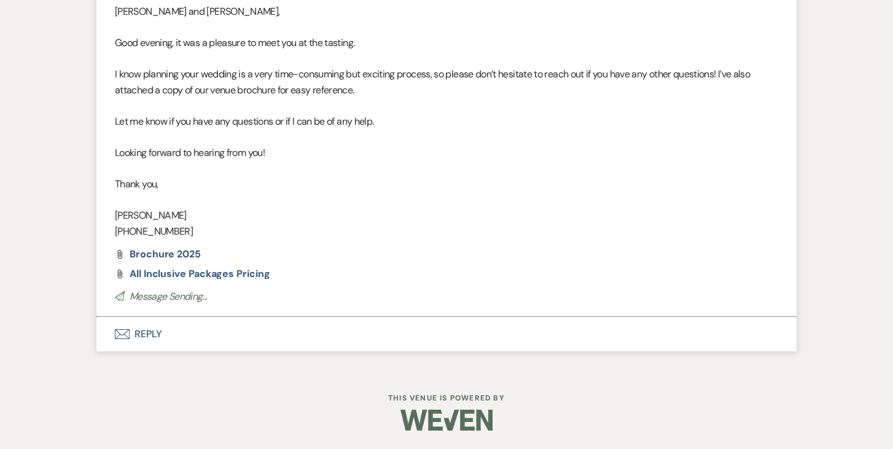
scroll to position [526, 0]
